Goal: Check status: Check status

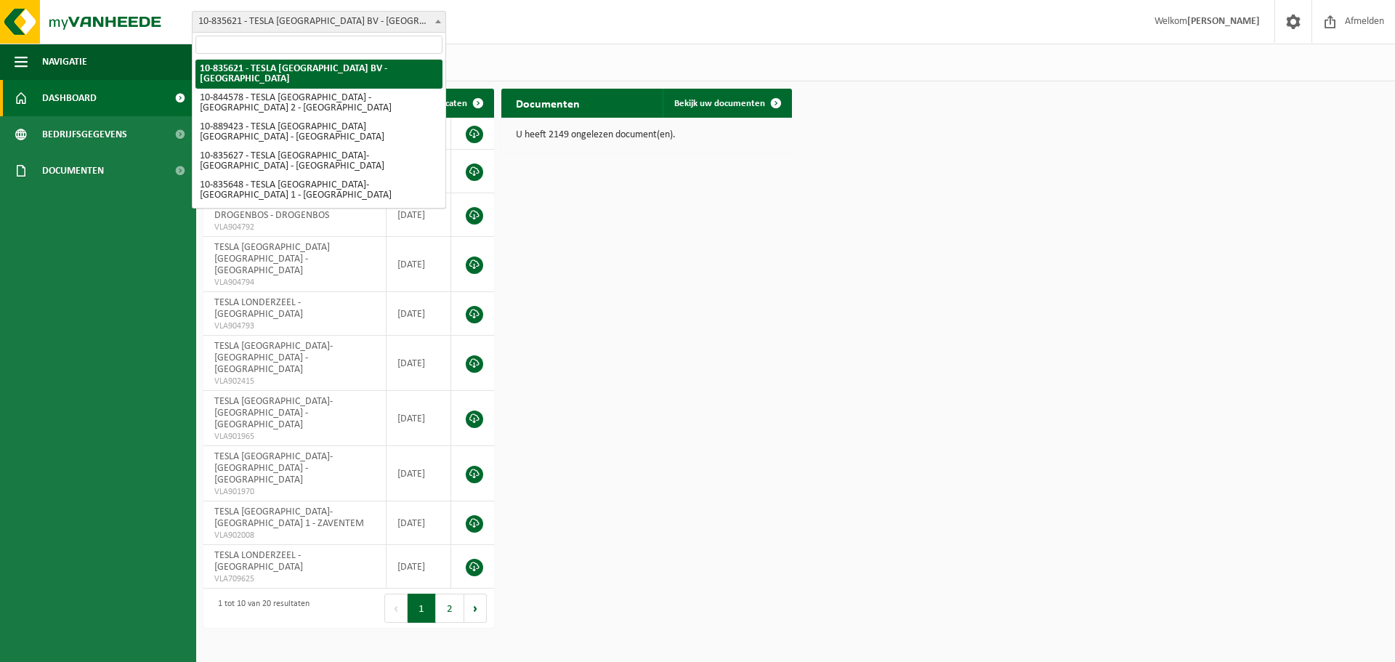
click at [434, 15] on span at bounding box center [438, 21] width 15 height 19
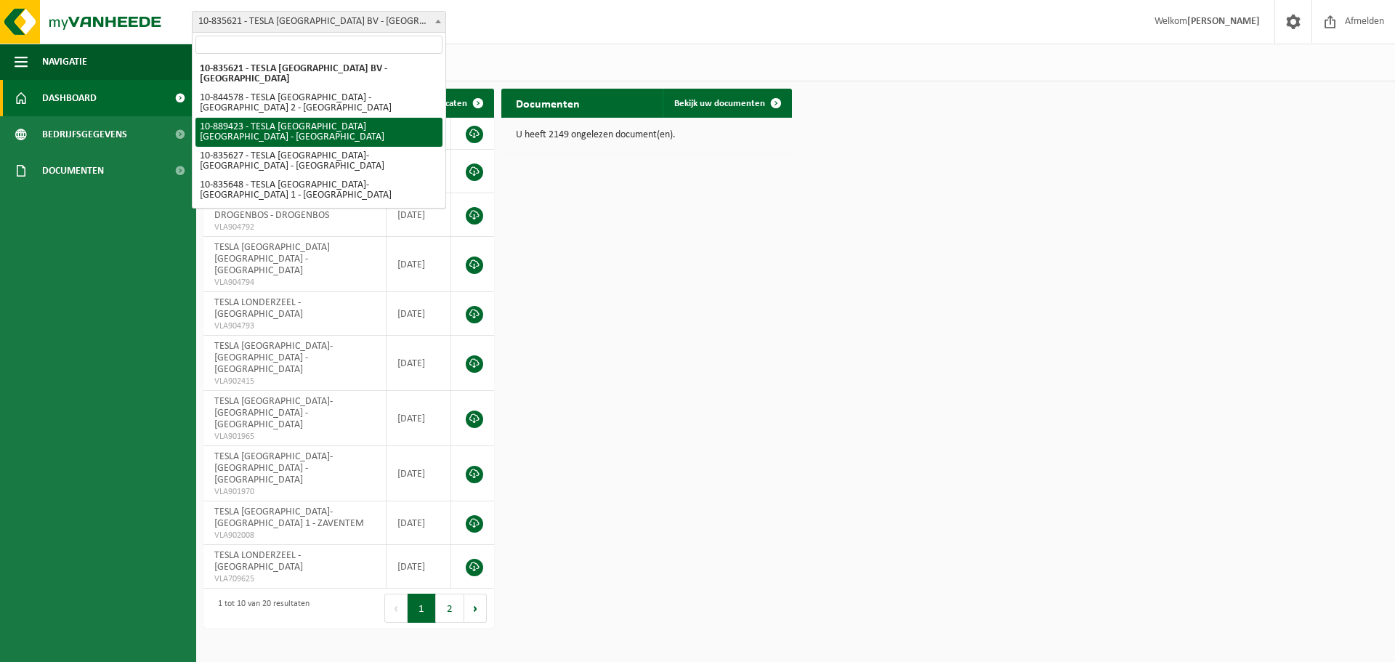
select select "113931"
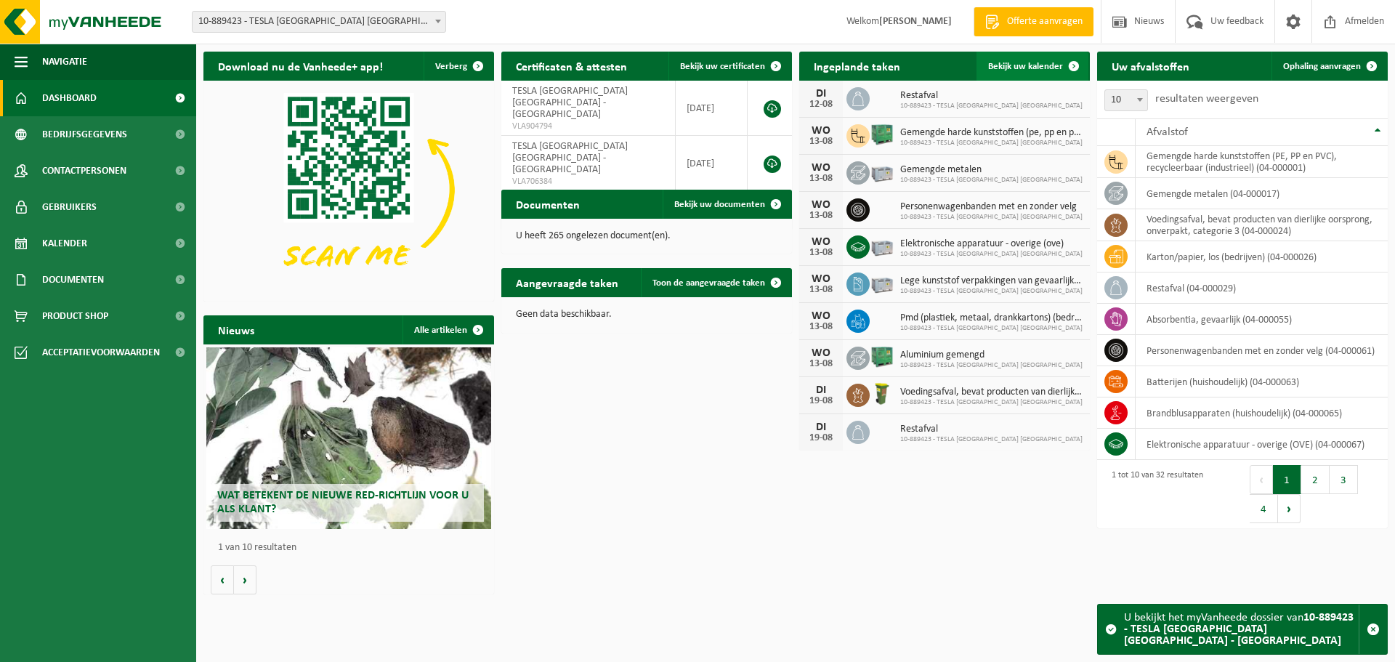
click at [1000, 64] on span "Bekijk uw kalender" at bounding box center [1025, 66] width 75 height 9
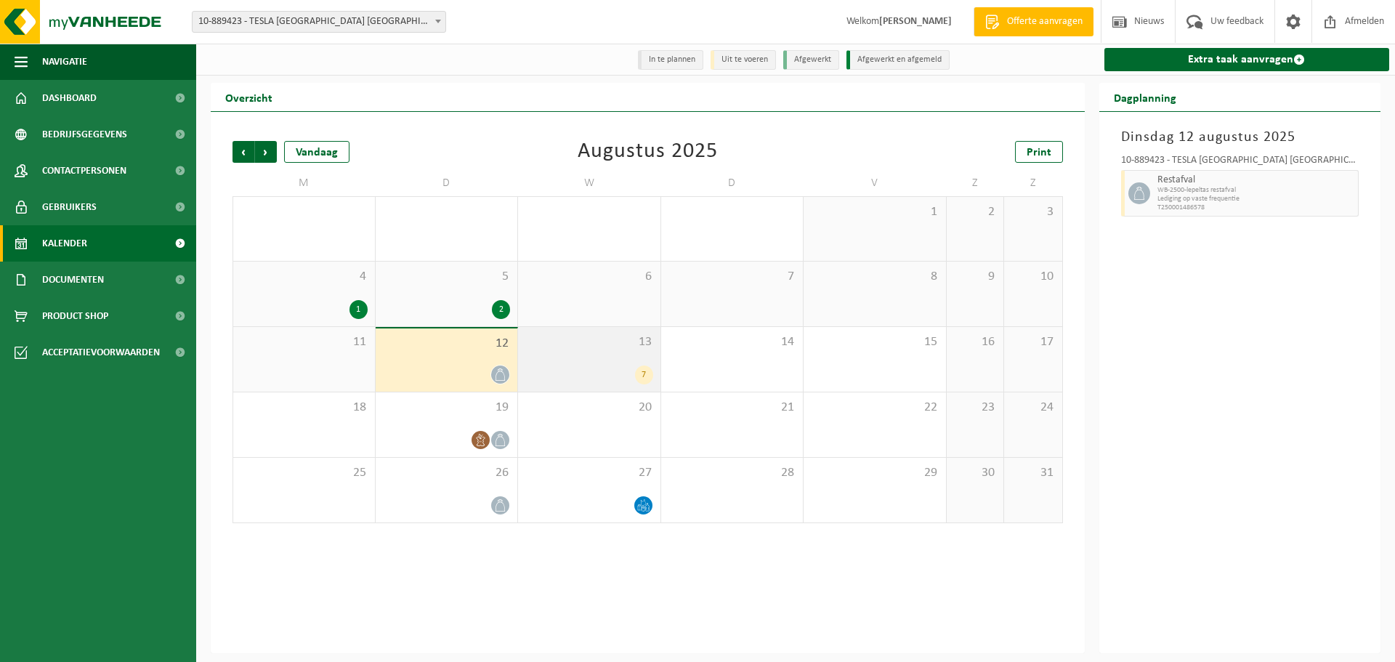
click at [642, 375] on div "7" at bounding box center [644, 374] width 18 height 19
